Goal: Transaction & Acquisition: Download file/media

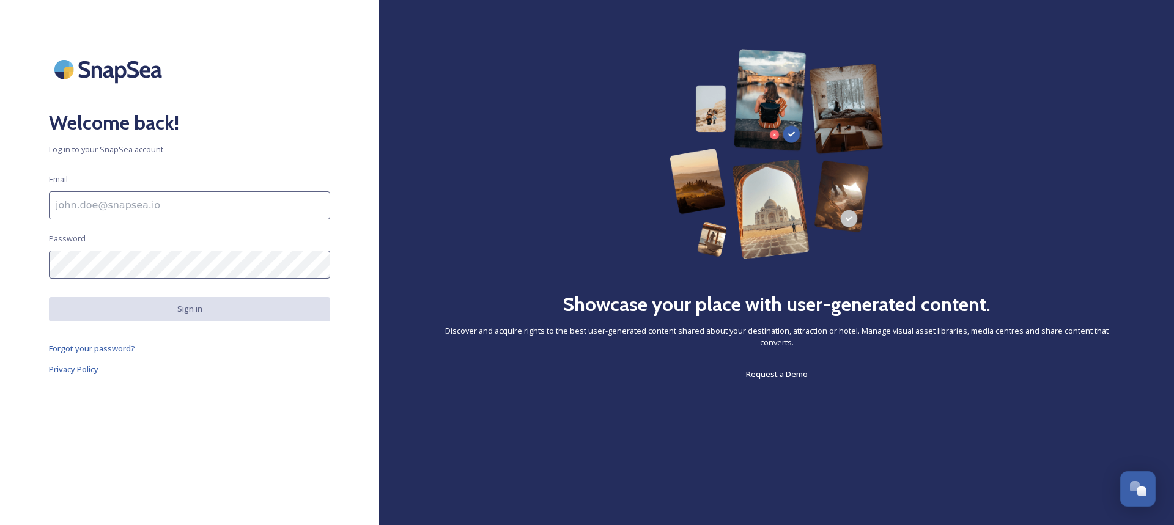
click at [204, 202] on input at bounding box center [189, 205] width 281 height 28
type input "[PERSON_NAME][EMAIL_ADDRESS][DOMAIN_NAME]"
click at [301, 423] on div "Welcome back! Log in to your SnapSea account Email [EMAIL_ADDRESS][DOMAIN_NAME]…" at bounding box center [189, 263] width 379 height 428
click at [24, 271] on div "Welcome back! Log in to your SnapSea account Email [EMAIL_ADDRESS][DOMAIN_NAME]…" at bounding box center [189, 263] width 379 height 428
click at [20, 262] on div "Welcome back! Log in to your SnapSea account Email [EMAIL_ADDRESS][DOMAIN_NAME]…" at bounding box center [189, 263] width 379 height 428
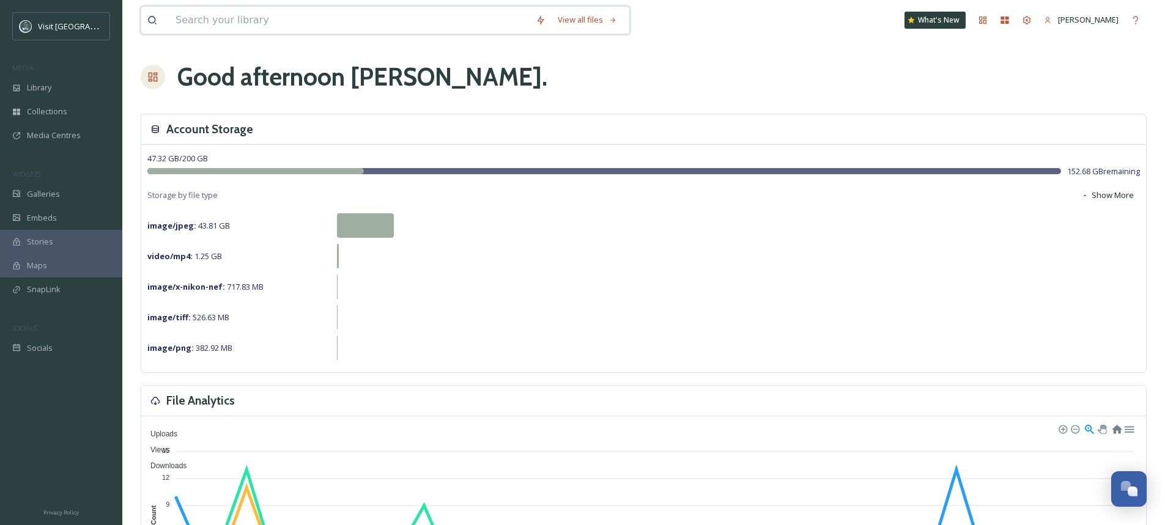
click at [232, 23] on input at bounding box center [349, 20] width 360 height 27
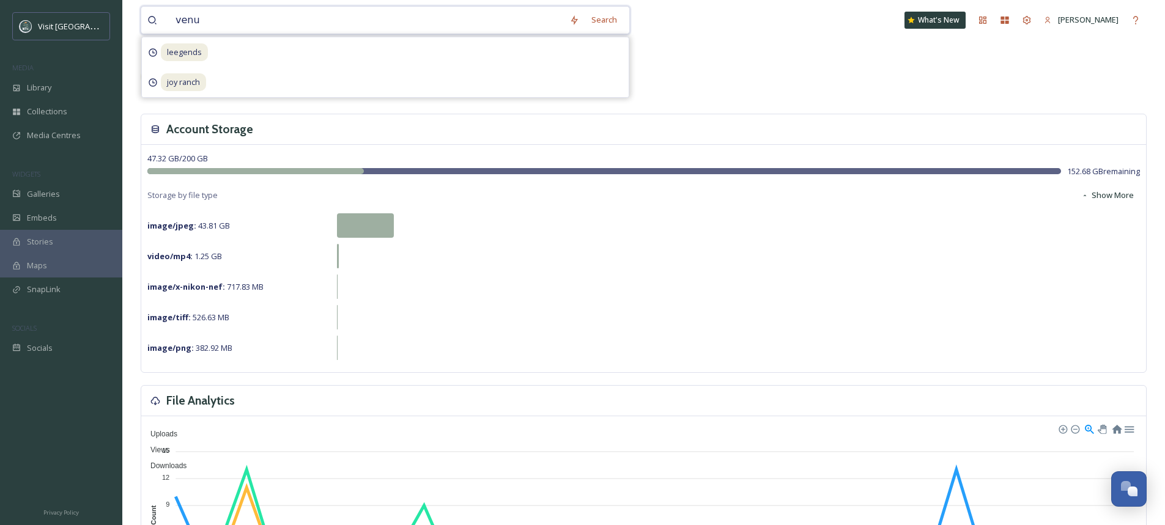
type input "venue"
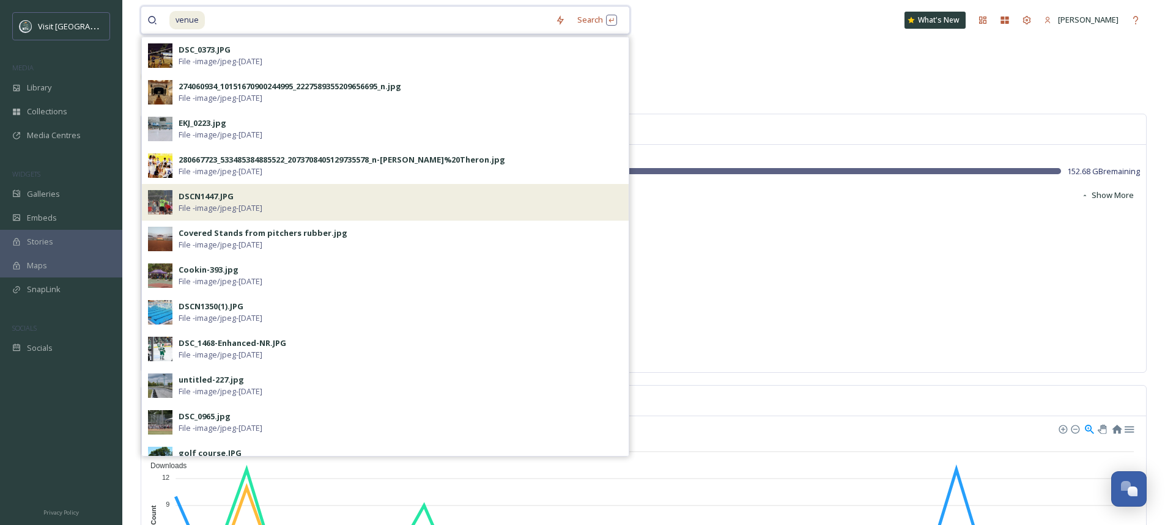
scroll to position [245, 0]
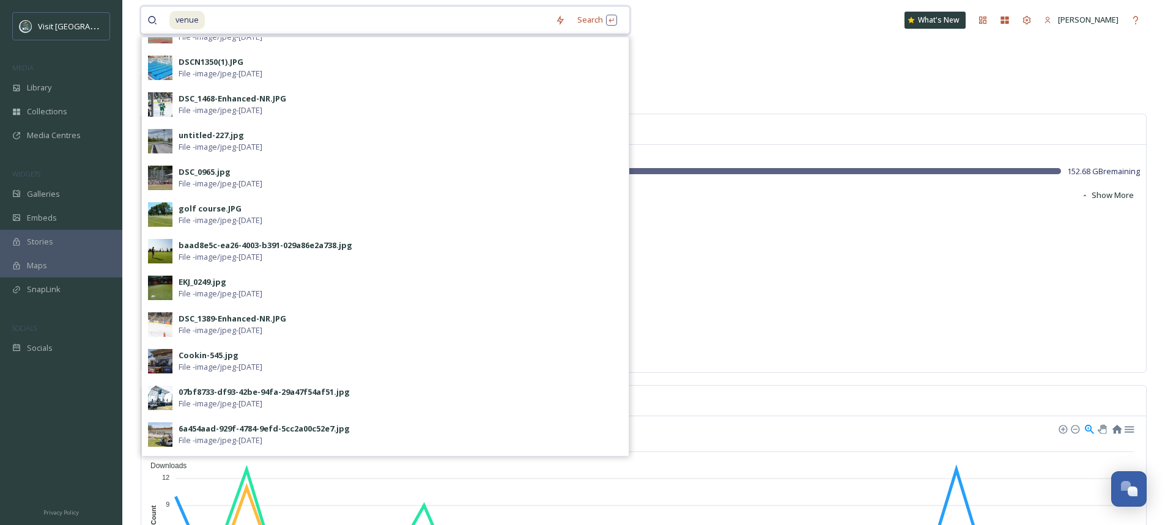
click at [218, 21] on input at bounding box center [377, 20] width 343 height 27
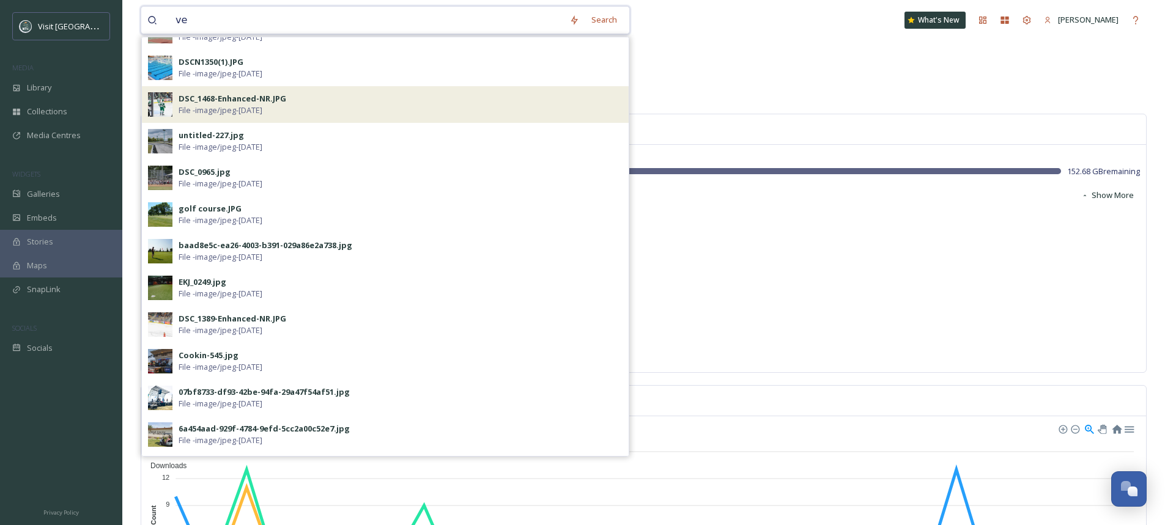
type input "v"
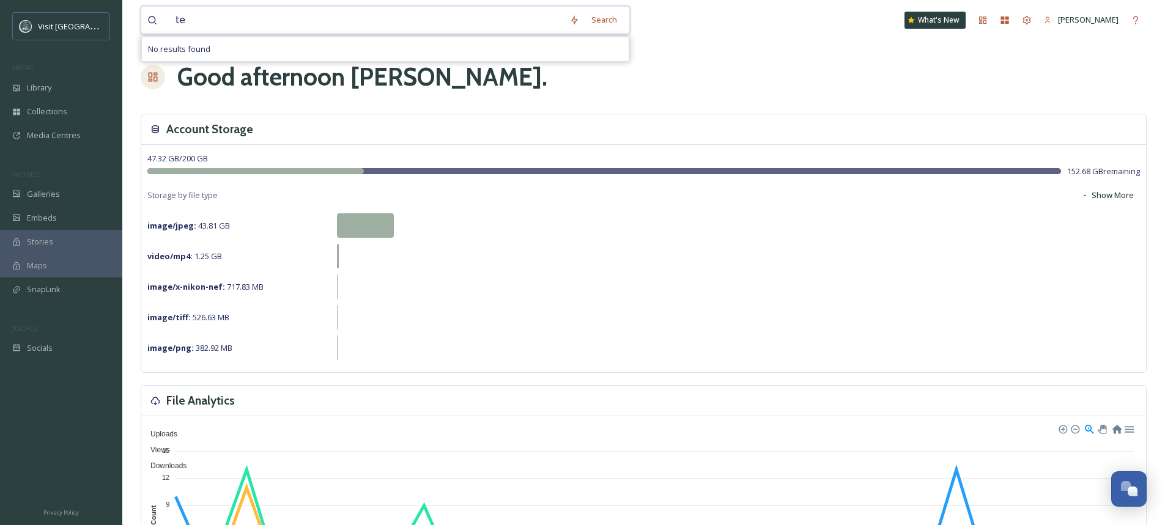
type input "t"
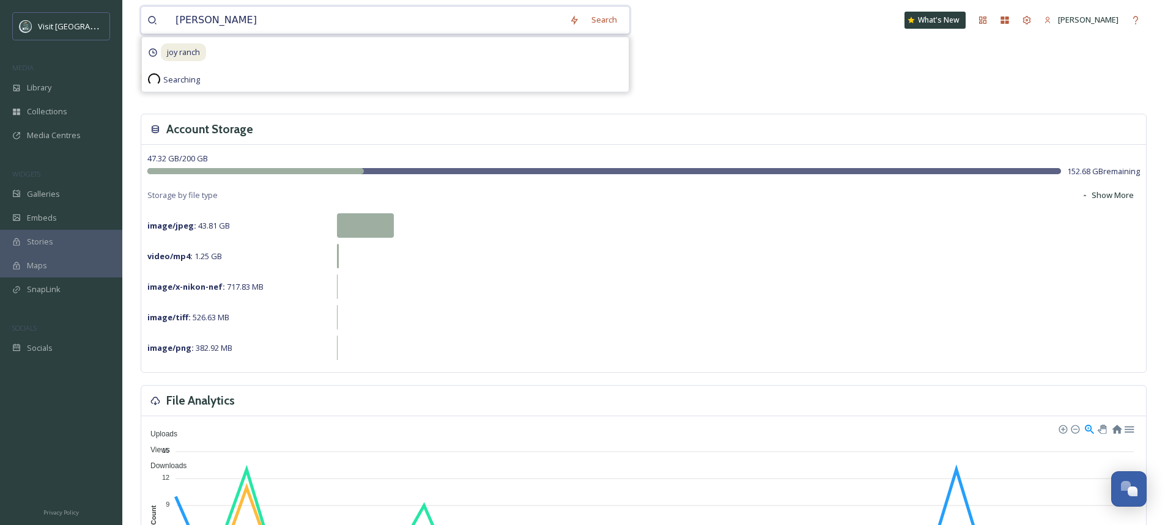
type input "joy ranch"
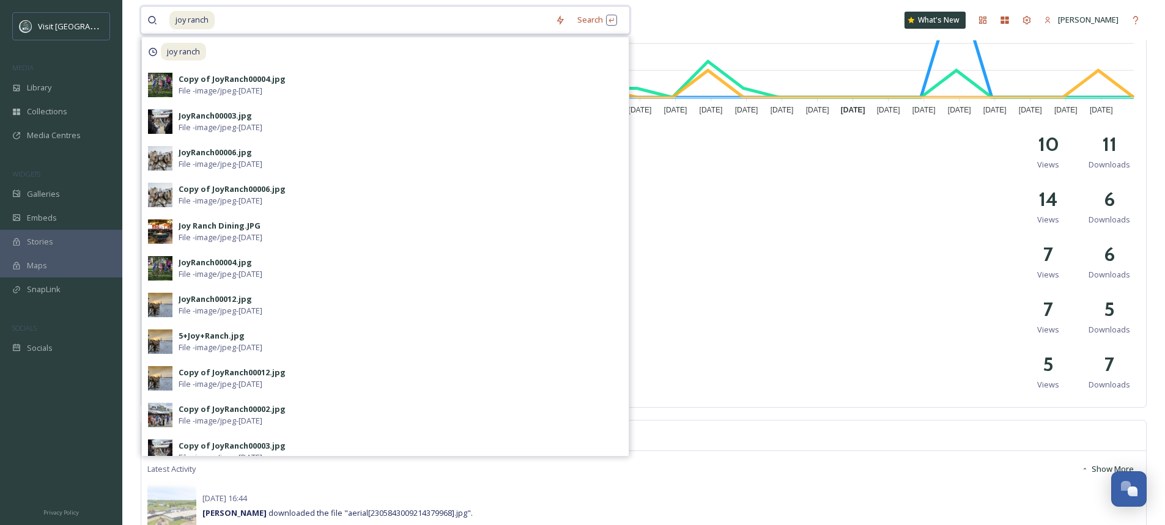
scroll to position [0, 0]
click at [829, 212] on div "aerial[2305843009214379968].jpg 14 Views 6 Downloads" at bounding box center [643, 205] width 993 height 49
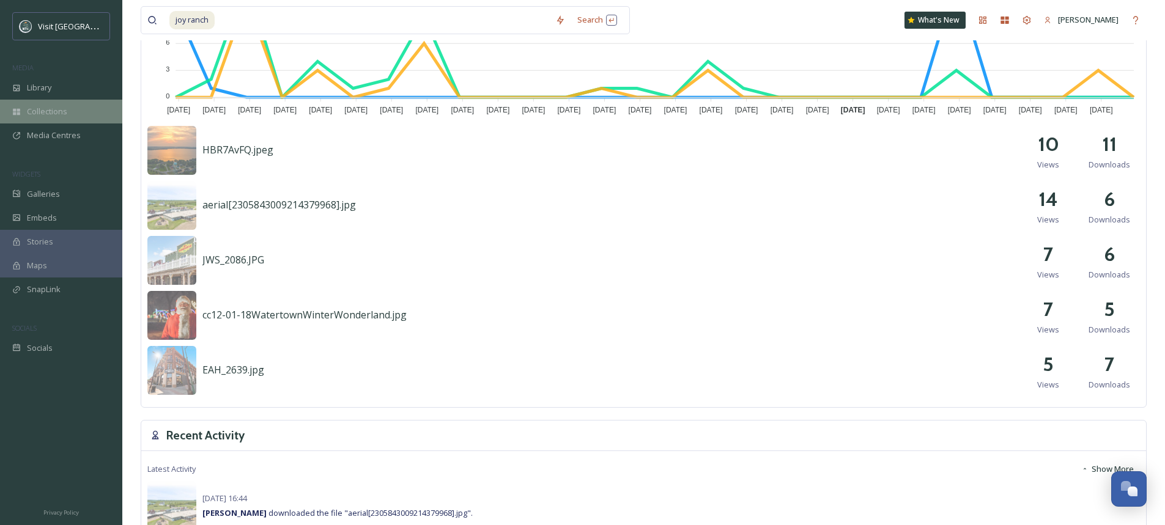
click at [62, 108] on span "Collections" at bounding box center [47, 112] width 40 height 12
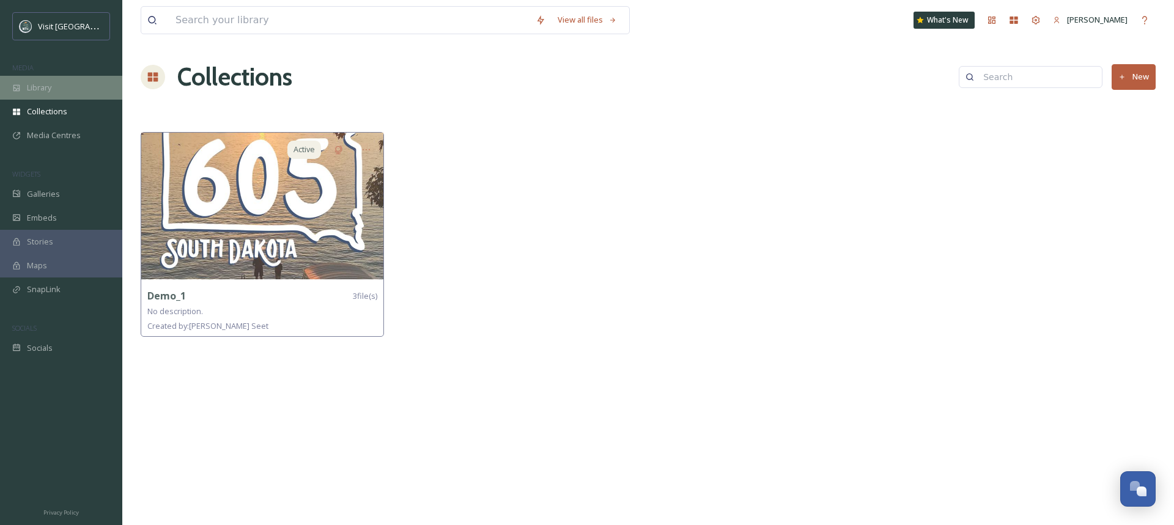
click at [54, 86] on div "Library" at bounding box center [61, 88] width 122 height 24
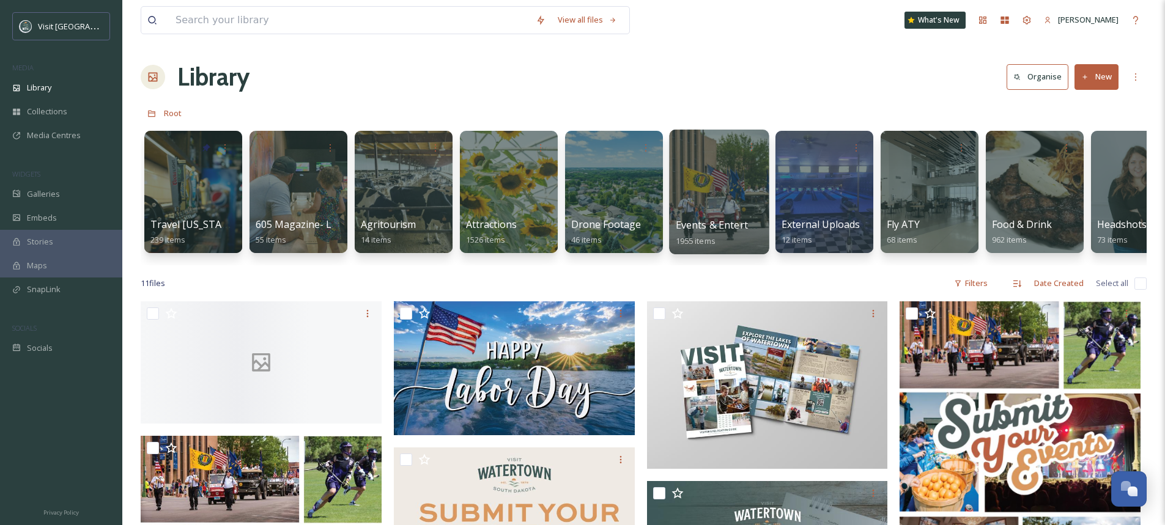
click at [697, 202] on div at bounding box center [719, 192] width 100 height 125
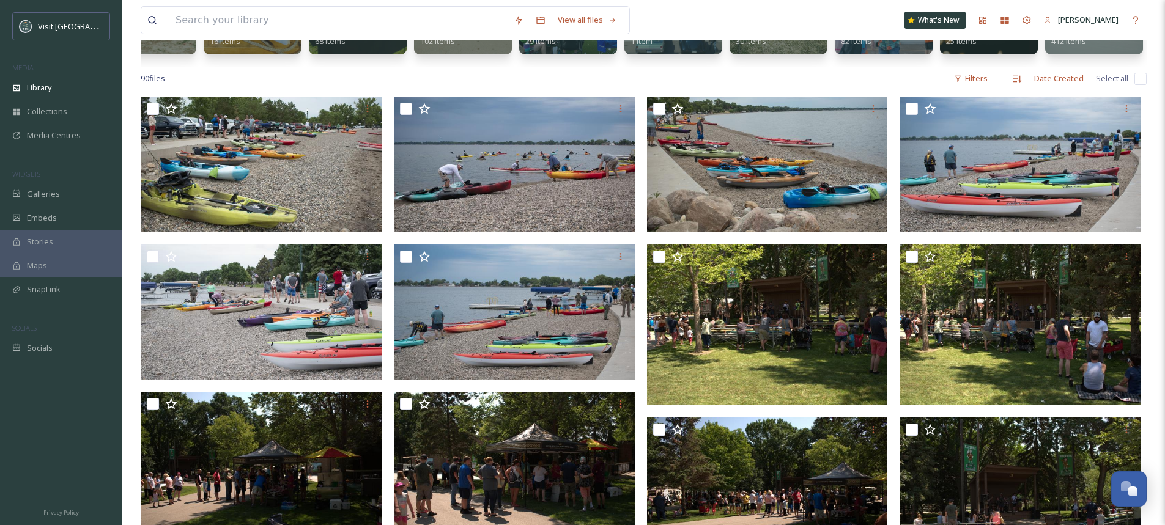
scroll to position [367, 0]
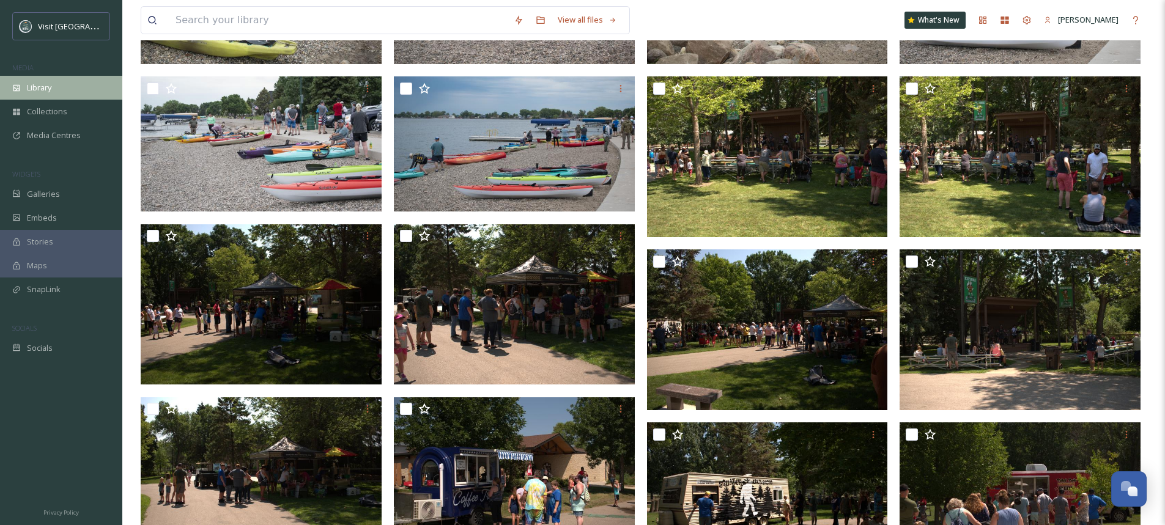
click at [64, 87] on div "Library" at bounding box center [61, 88] width 122 height 24
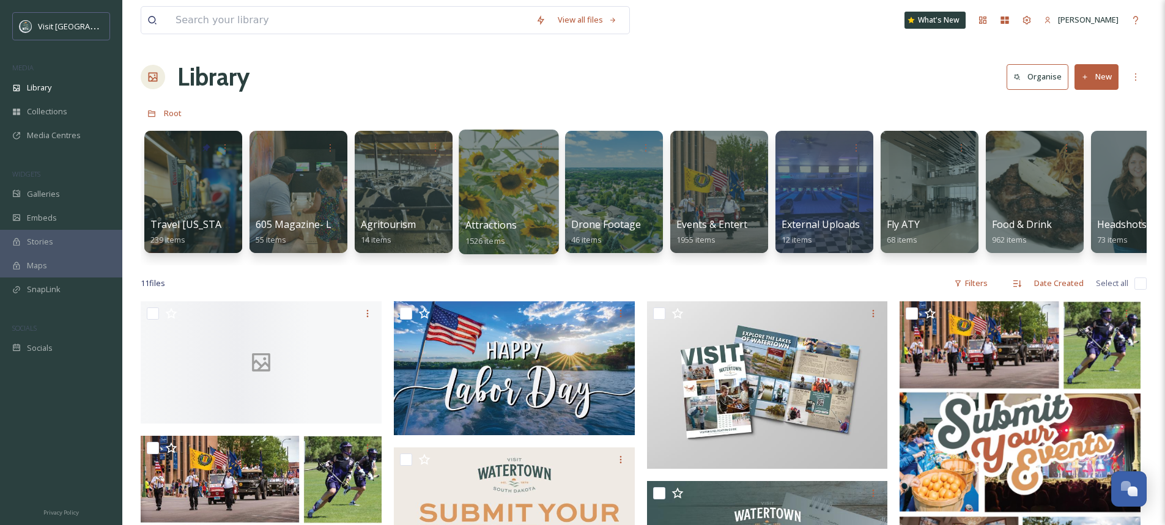
click at [491, 182] on div at bounding box center [509, 192] width 100 height 125
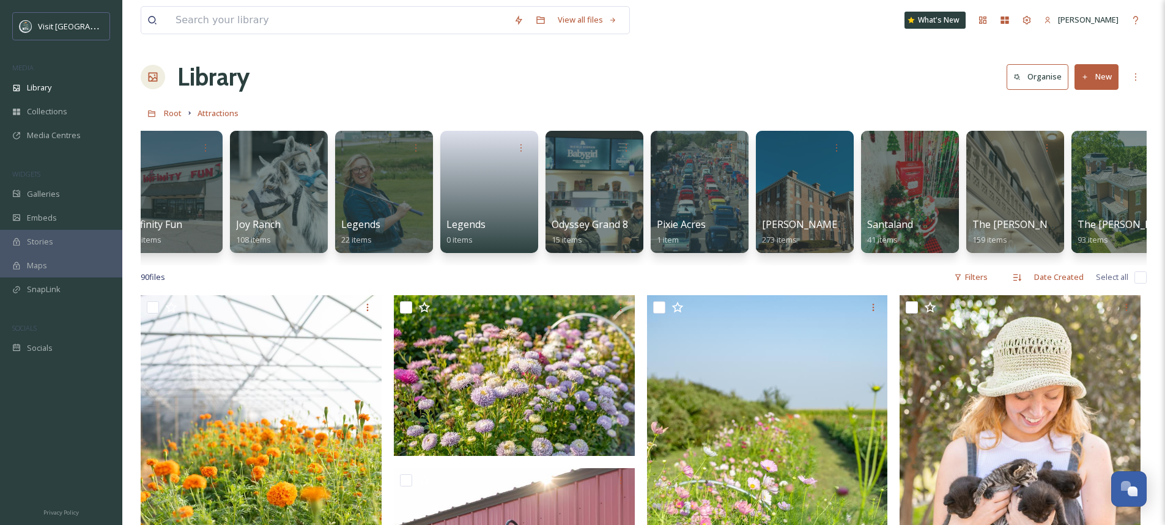
scroll to position [0, 968]
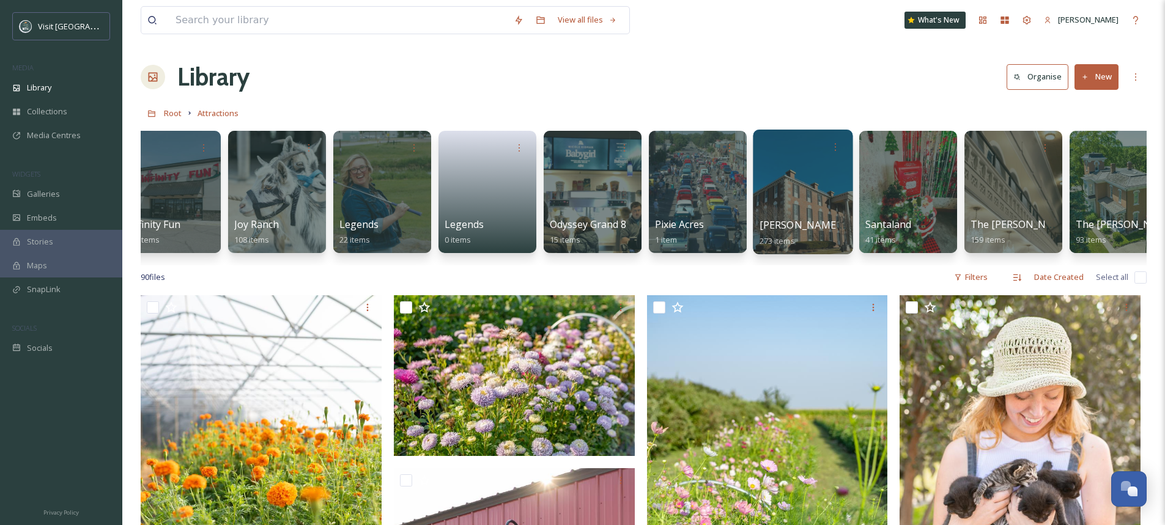
click at [802, 172] on div at bounding box center [803, 192] width 100 height 125
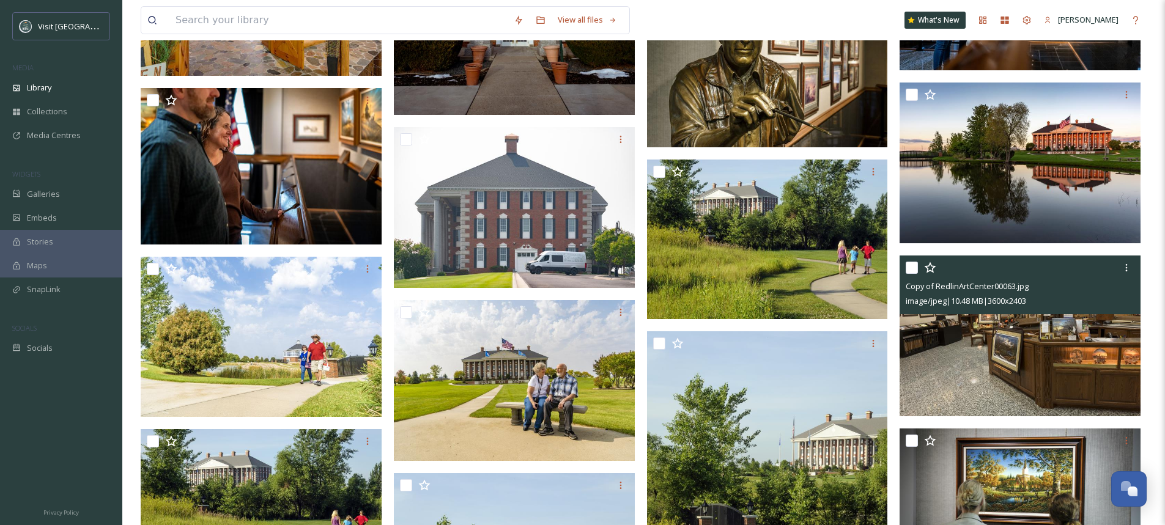
scroll to position [9725, 0]
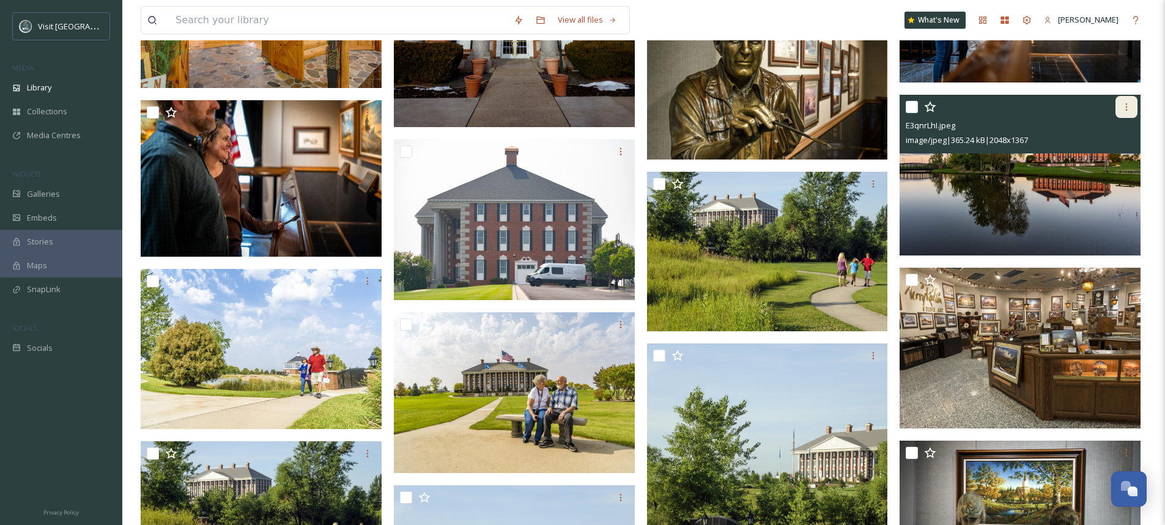
click at [1124, 106] on icon at bounding box center [1127, 107] width 10 height 10
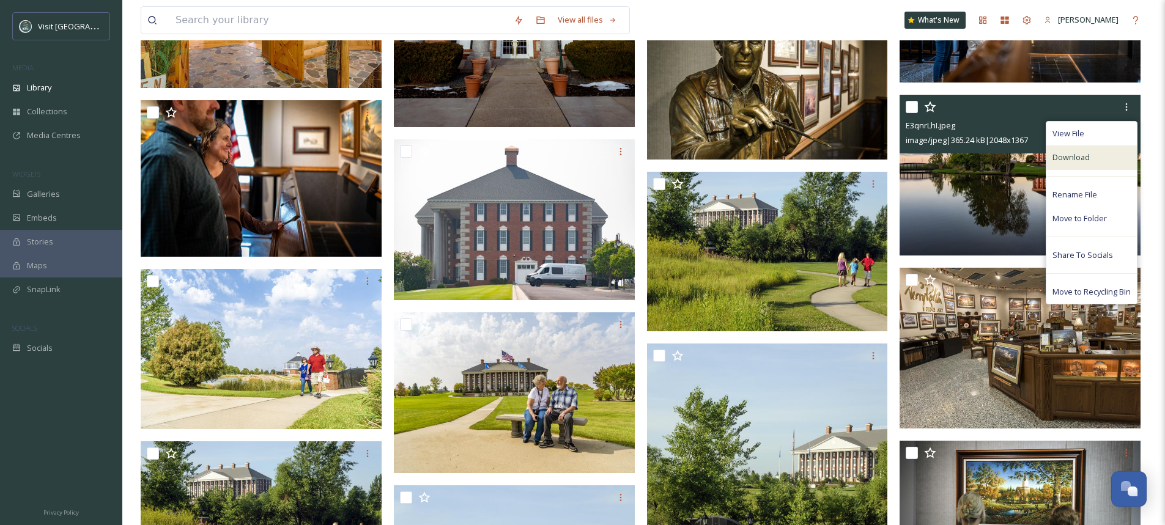
click at [1107, 155] on div "Download" at bounding box center [1091, 158] width 91 height 24
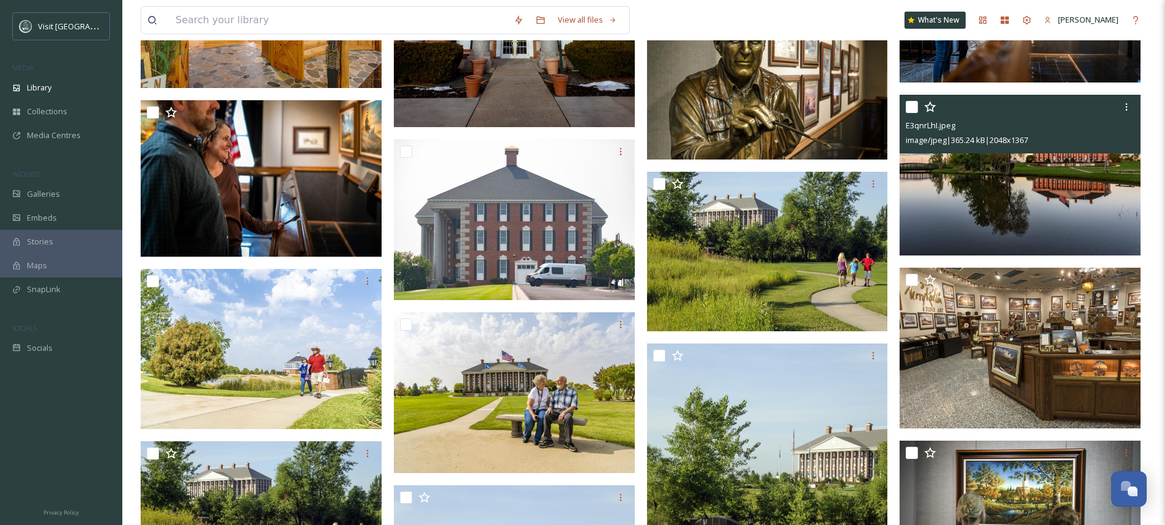
click at [1043, 193] on img at bounding box center [1020, 175] width 241 height 161
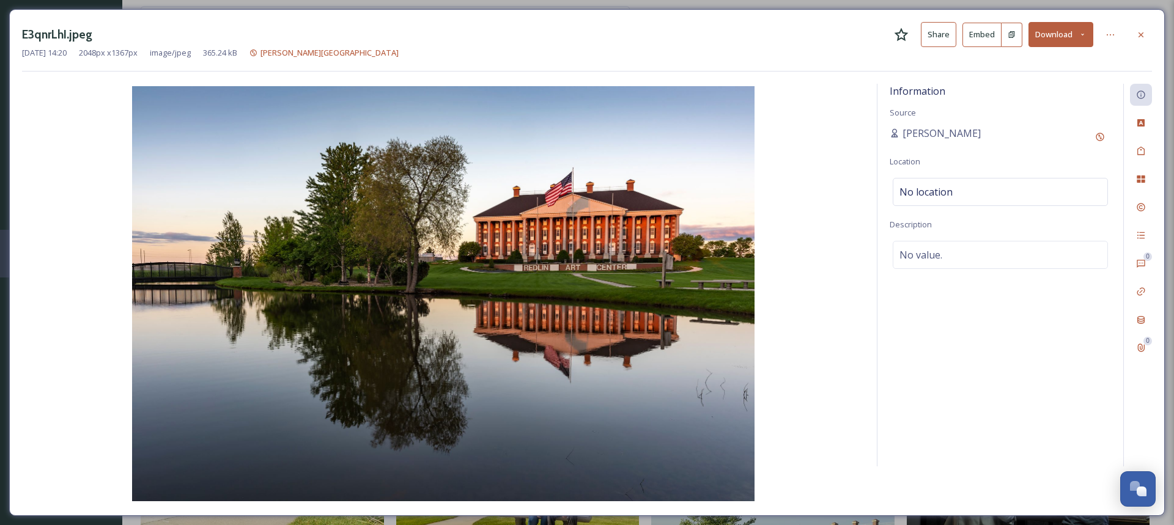
click at [1086, 40] on button "Download" at bounding box center [1061, 34] width 65 height 25
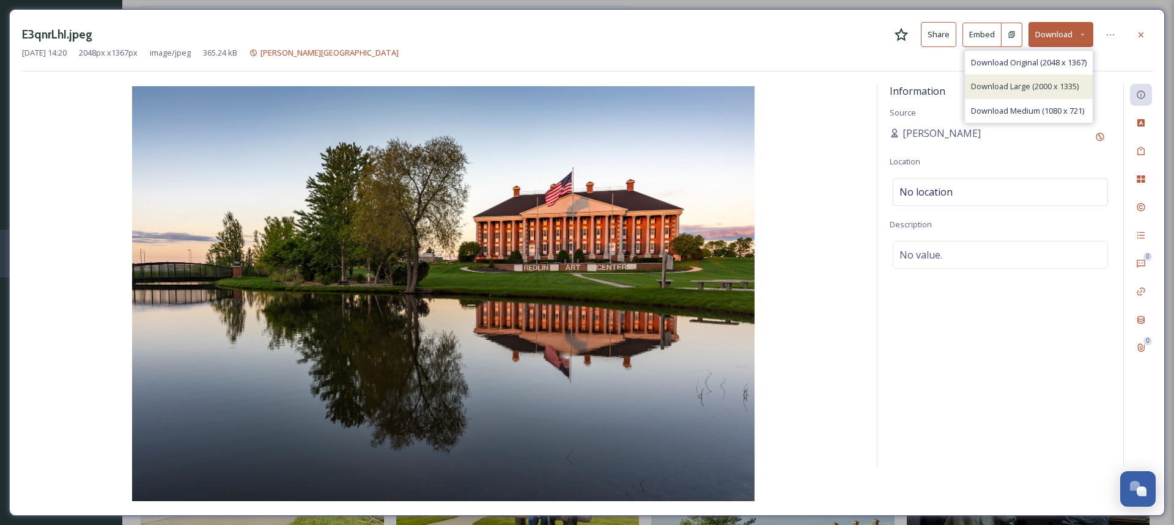
click at [1050, 89] on span "Download Large (2000 x 1335)" at bounding box center [1025, 87] width 108 height 12
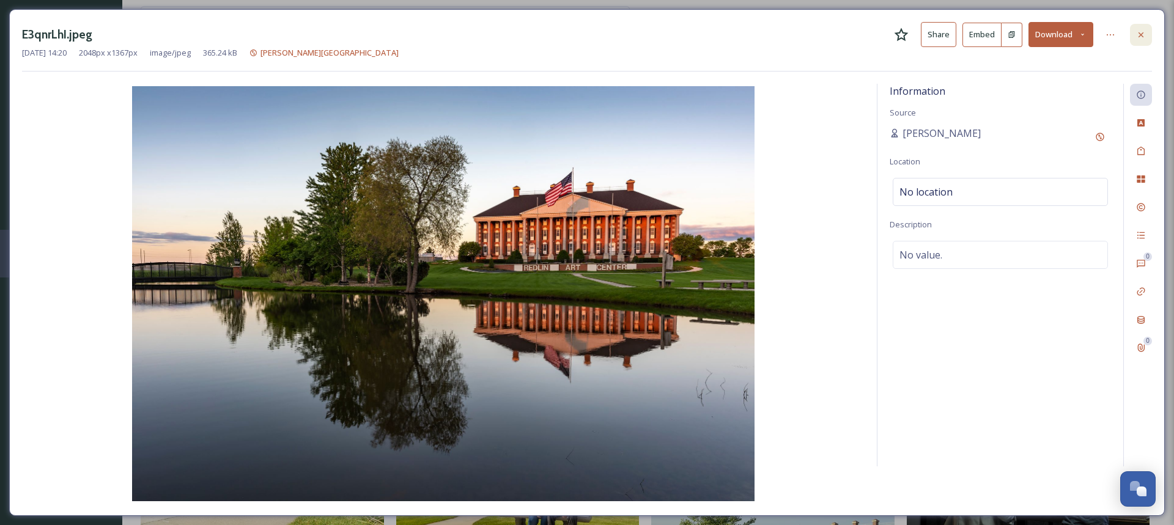
click at [1141, 33] on icon at bounding box center [1141, 35] width 10 height 10
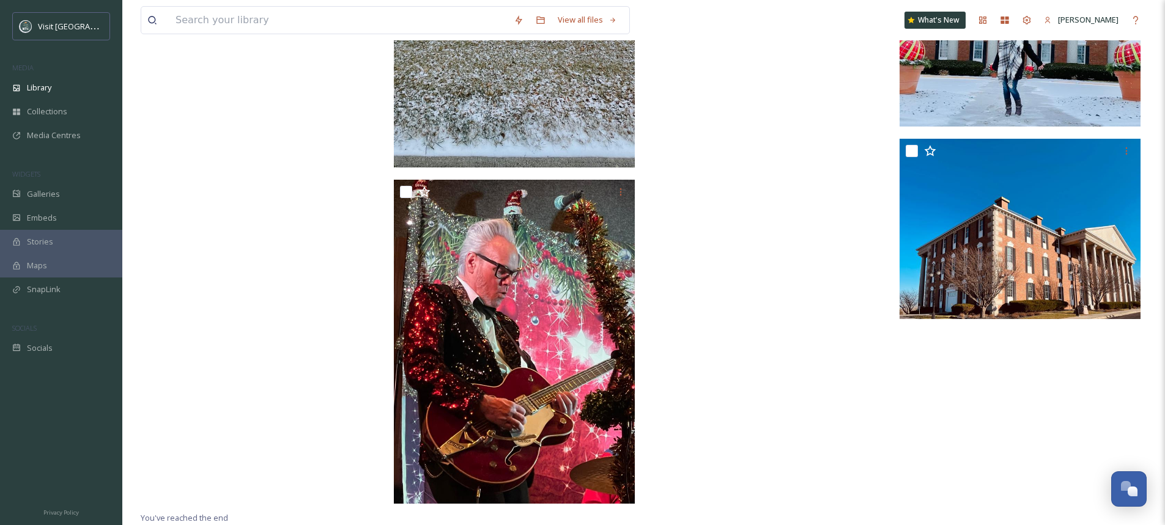
scroll to position [17286, 0]
